Goal: Task Accomplishment & Management: Use online tool/utility

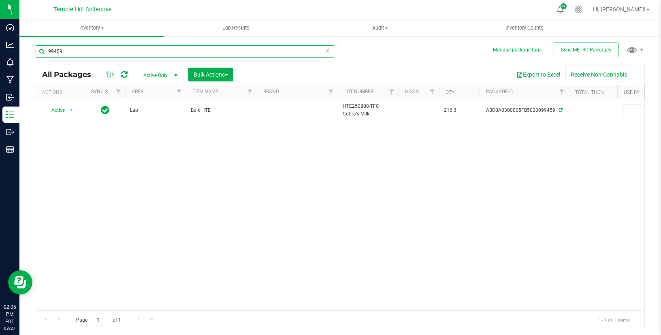
click at [147, 51] on input "99459" at bounding box center [185, 51] width 298 height 12
type input "95237"
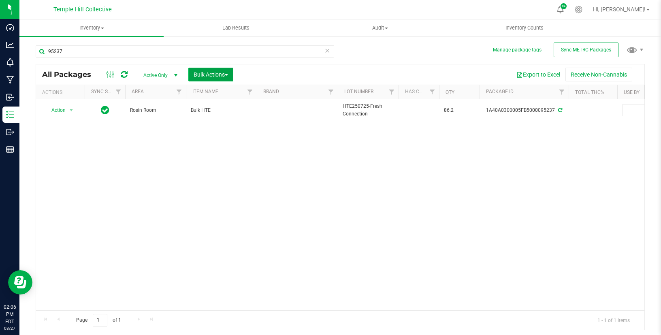
click at [212, 72] on span "Bulk Actions" at bounding box center [211, 74] width 34 height 6
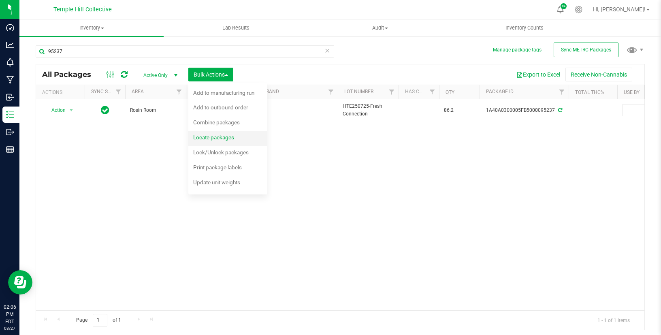
click at [220, 140] on span "Locate packages" at bounding box center [213, 137] width 41 height 6
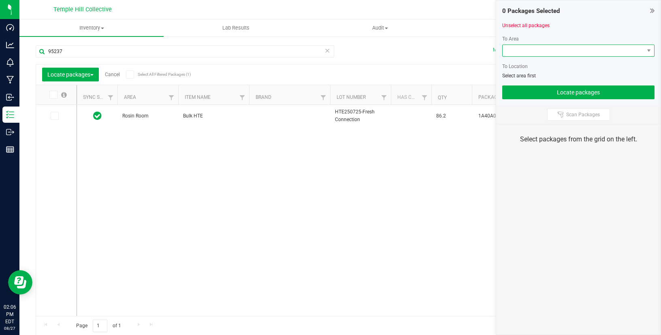
click at [549, 50] on span at bounding box center [572, 50] width 141 height 11
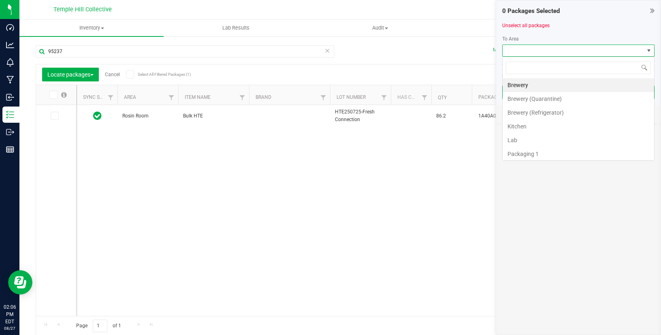
scroll to position [12, 152]
type input "prod"
click at [549, 123] on li "Production 2 (Fridge)" at bounding box center [577, 126] width 151 height 14
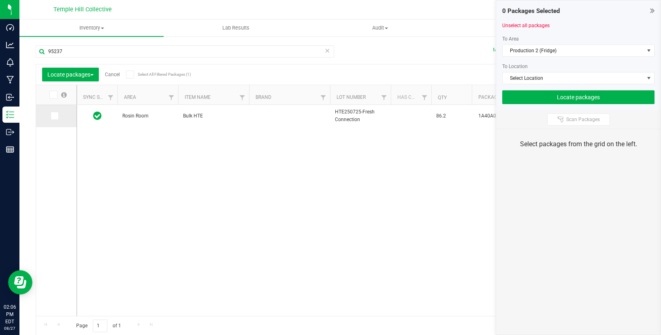
click at [57, 116] on span at bounding box center [55, 116] width 8 height 8
click at [0, 0] on input "checkbox" at bounding box center [0, 0] width 0 height 0
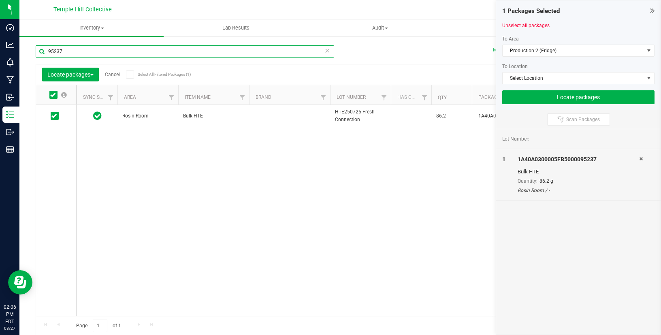
click at [89, 51] on input "95237" at bounding box center [185, 51] width 298 height 12
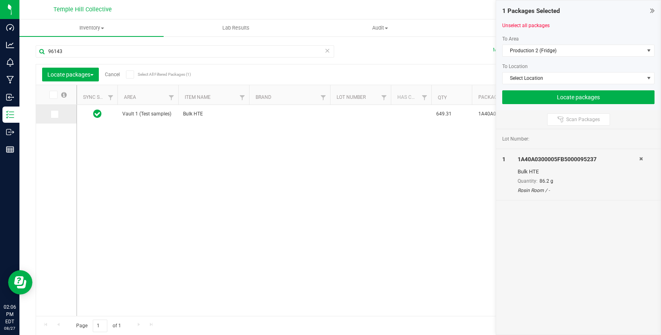
click at [52, 114] on icon at bounding box center [53, 114] width 5 height 0
click at [0, 0] on input "checkbox" at bounding box center [0, 0] width 0 height 0
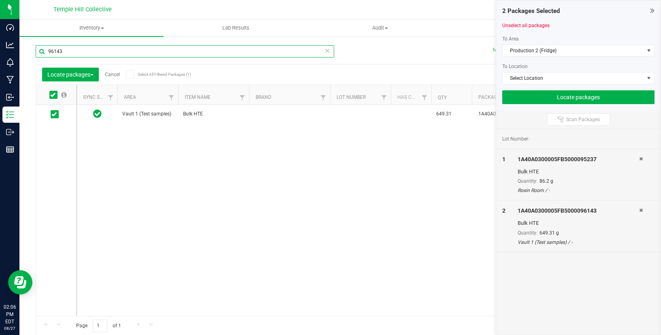
click at [227, 53] on input "96143" at bounding box center [185, 51] width 298 height 12
click at [90, 52] on input "96144" at bounding box center [185, 51] width 298 height 12
type input "96144"
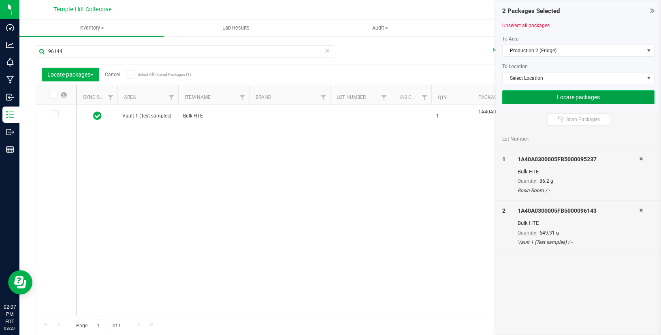
click at [532, 94] on button "Locate packages" at bounding box center [578, 97] width 152 height 14
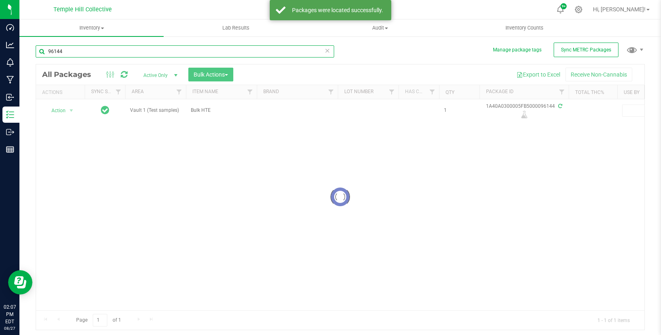
click at [177, 51] on input "96144" at bounding box center [185, 51] width 298 height 12
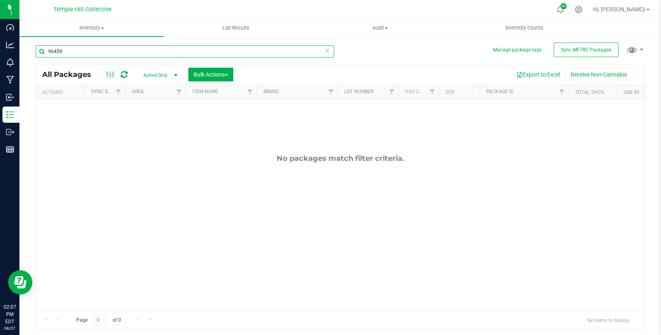
click at [54, 52] on input "96459" at bounding box center [185, 51] width 298 height 12
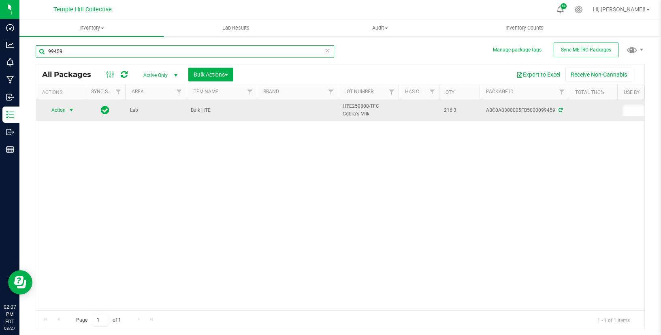
type input "99459"
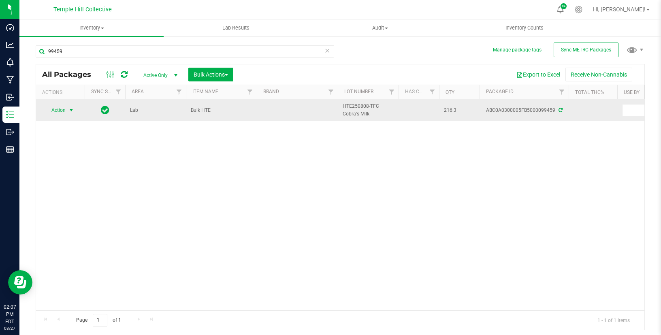
click at [74, 114] on span "select" at bounding box center [71, 109] width 10 height 11
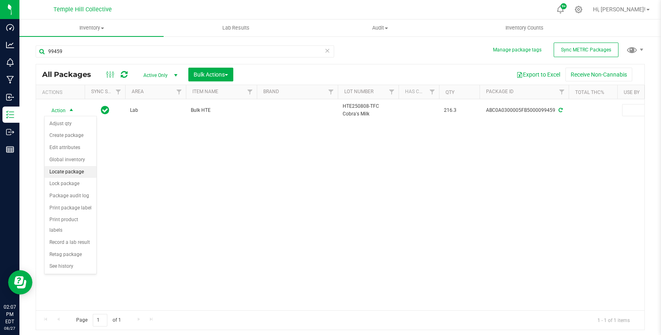
click at [83, 170] on li "Locate package" at bounding box center [71, 172] width 52 height 12
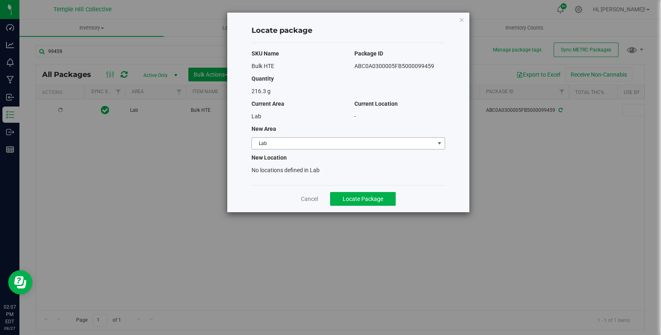
click at [375, 144] on span "Lab" at bounding box center [343, 143] width 183 height 11
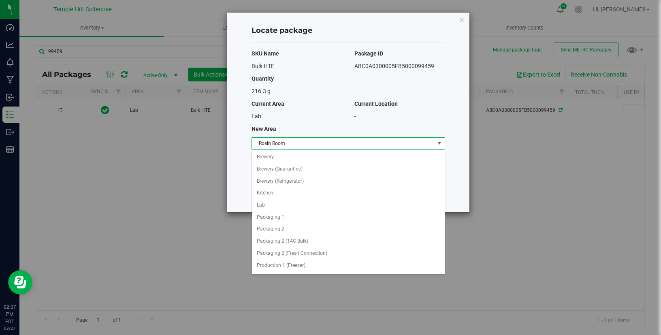
scroll to position [83, 0]
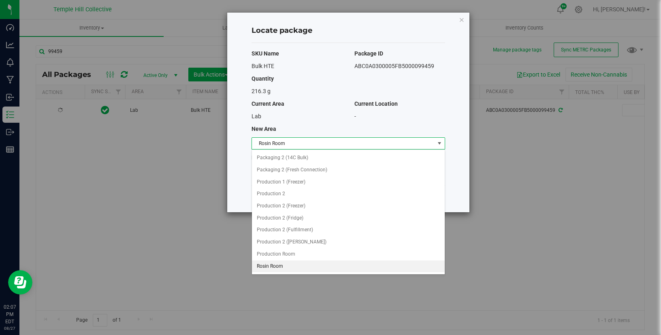
click at [375, 144] on span "Rosin Room" at bounding box center [343, 143] width 183 height 11
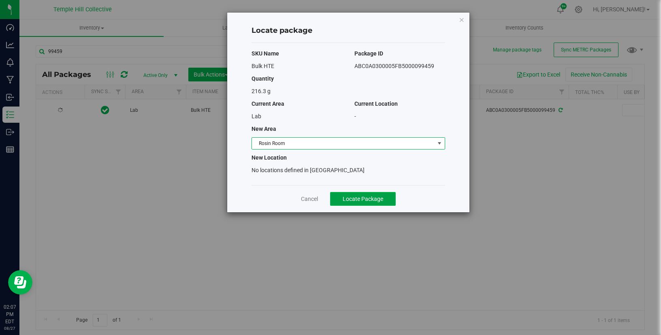
click at [379, 196] on span "Locate Package" at bounding box center [362, 199] width 40 height 6
